Goal: Information Seeking & Learning: Learn about a topic

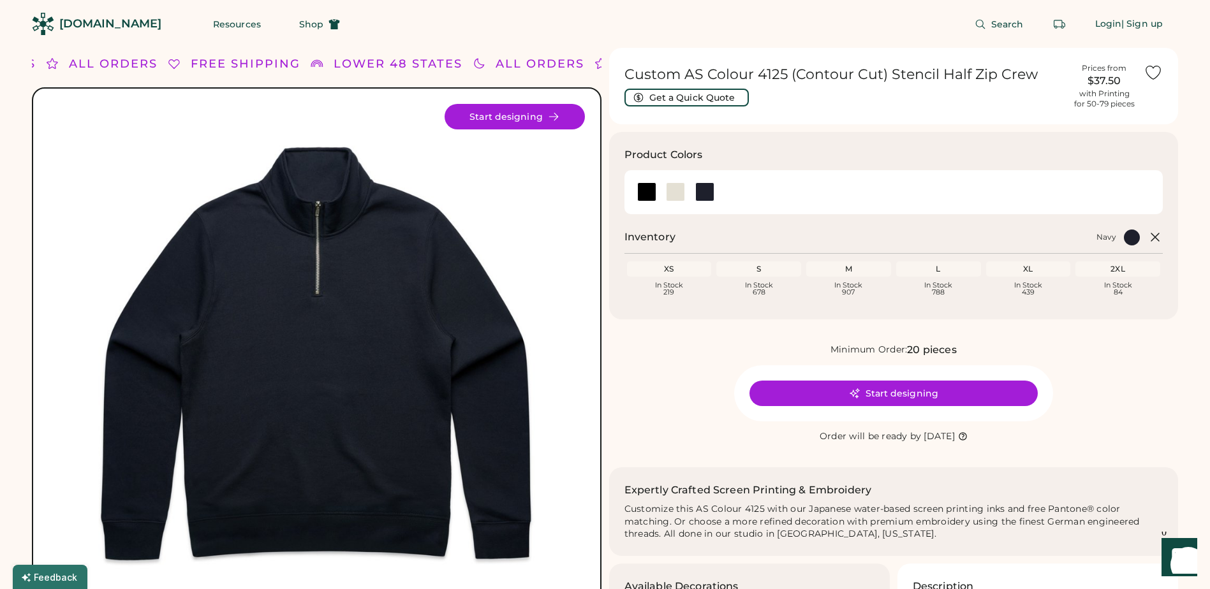
click at [612, 421] on div "Minimum Order: 20 pieces Start designing Order will be ready by [DATE]" at bounding box center [893, 393] width 569 height 102
click at [705, 193] on div at bounding box center [704, 191] width 19 height 19
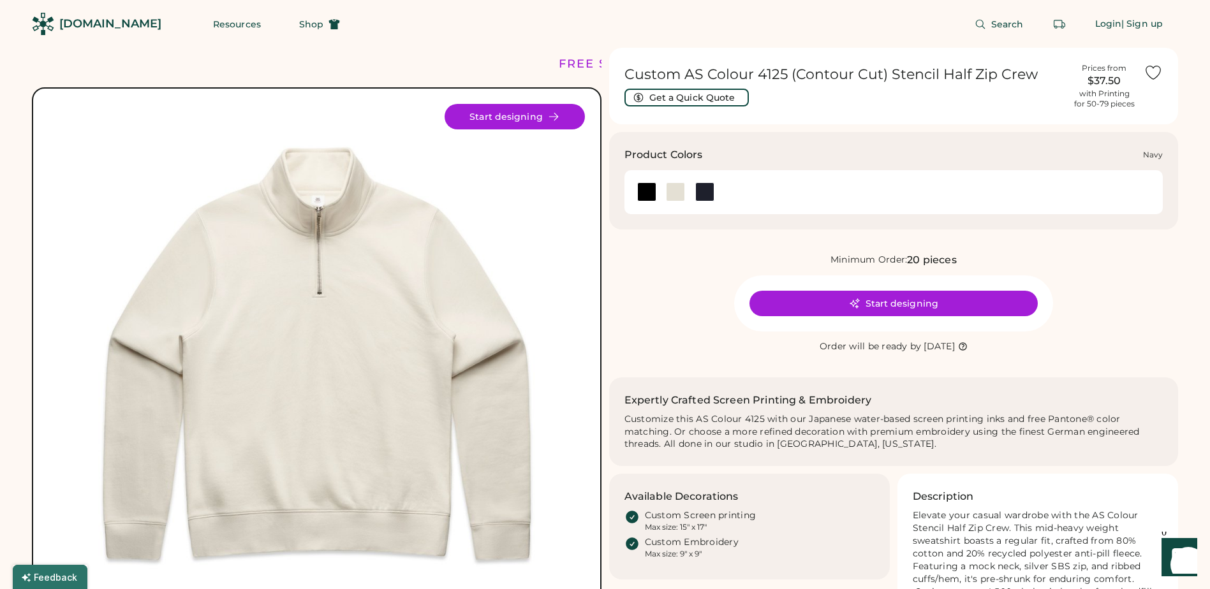
click at [710, 190] on div at bounding box center [704, 191] width 19 height 19
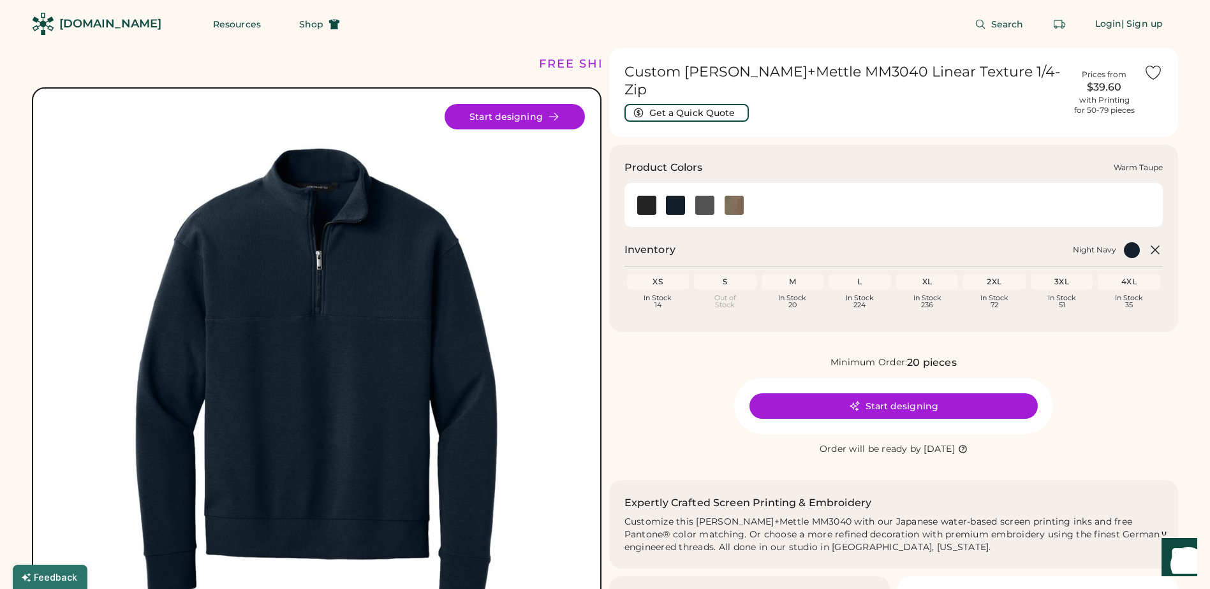
click at [741, 196] on img at bounding box center [733, 205] width 19 height 19
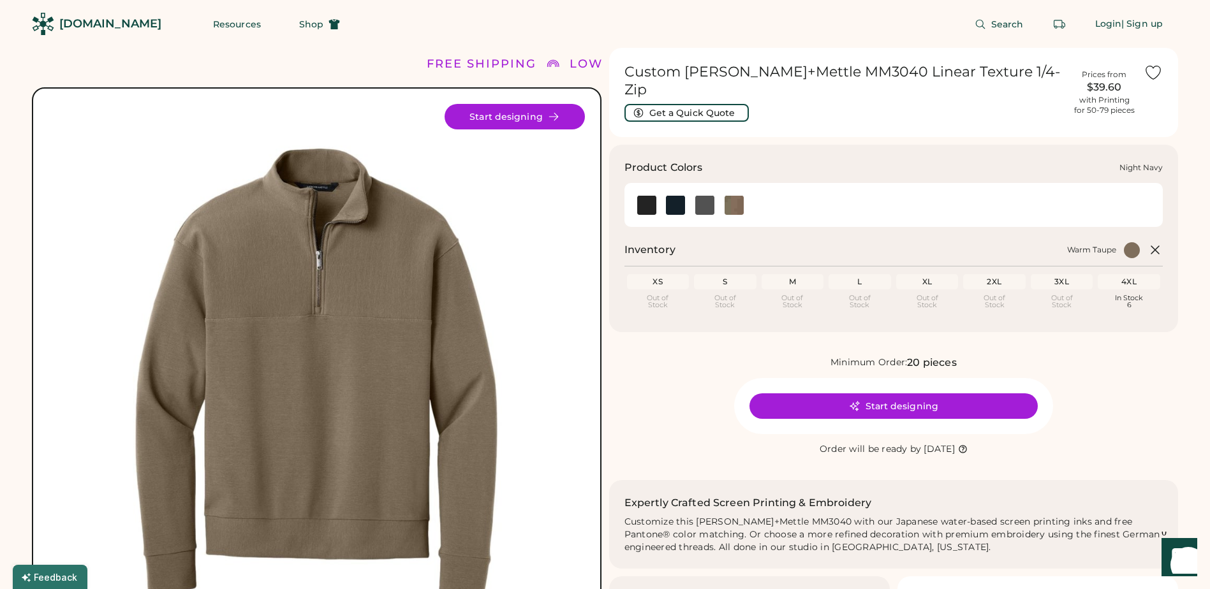
click at [663, 195] on div at bounding box center [675, 204] width 29 height 19
click at [692, 195] on div at bounding box center [704, 204] width 29 height 19
click at [677, 196] on img at bounding box center [675, 205] width 19 height 19
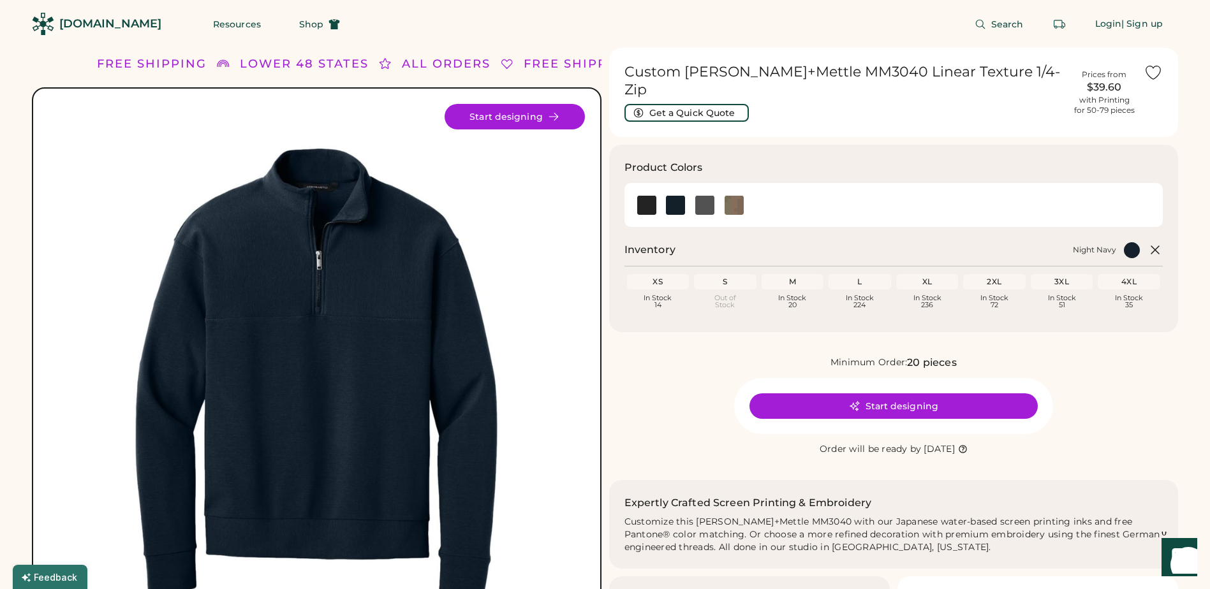
click at [728, 328] on div "Custom Mercer+Mettle MM3040 Linear Texture 1/4-Zip Get a Quick Quote Prices fro…" at bounding box center [893, 441] width 569 height 786
click at [669, 196] on img at bounding box center [675, 205] width 19 height 19
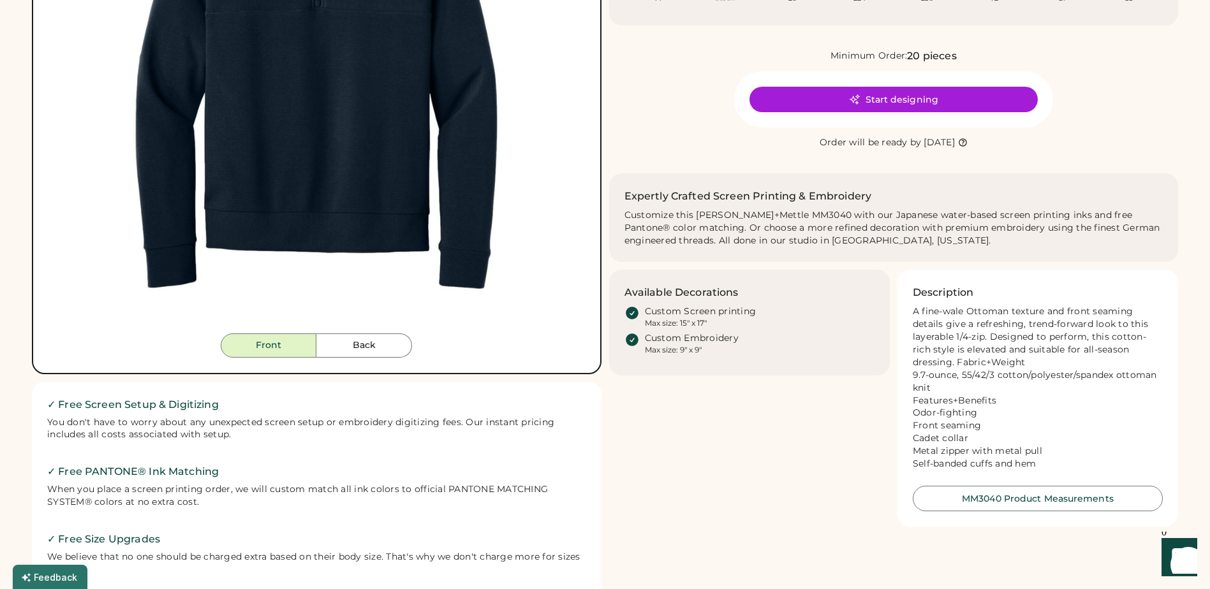
scroll to position [319, 0]
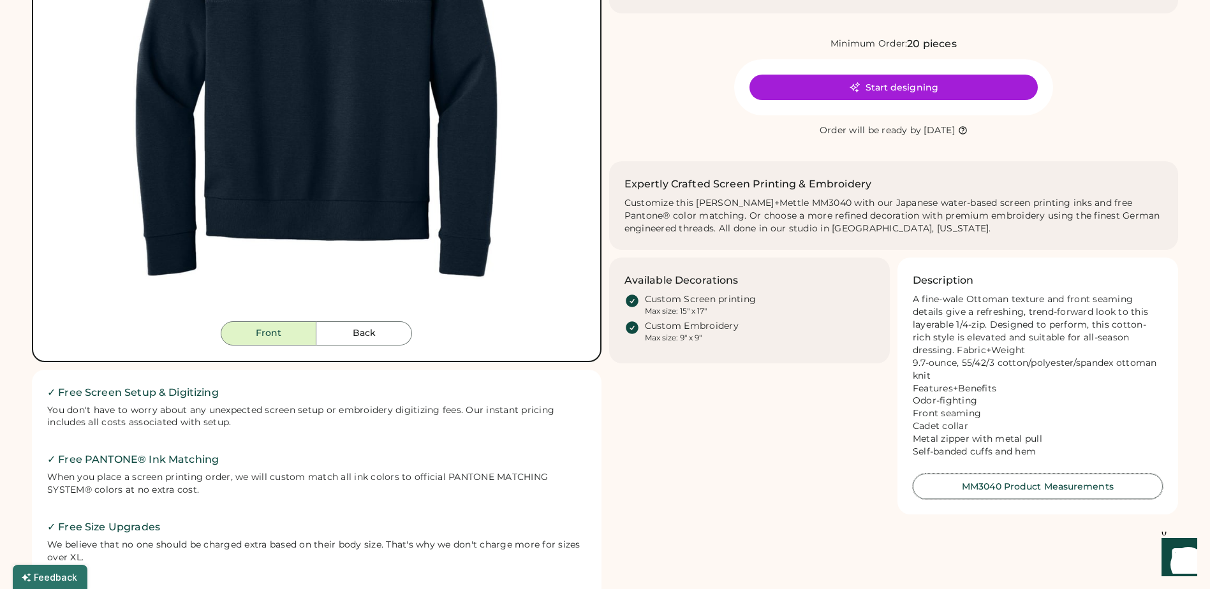
click at [1002, 479] on button "MM3040 Product Measurements" at bounding box center [1038, 487] width 250 height 26
